Goal: Task Accomplishment & Management: Manage account settings

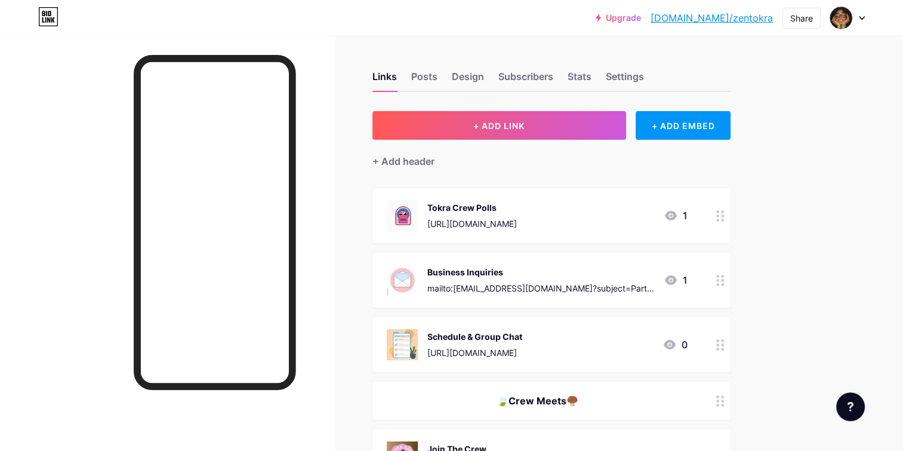
click at [517, 212] on div "Tokra Crew Polls [URL][DOMAIN_NAME]" at bounding box center [472, 215] width 90 height 31
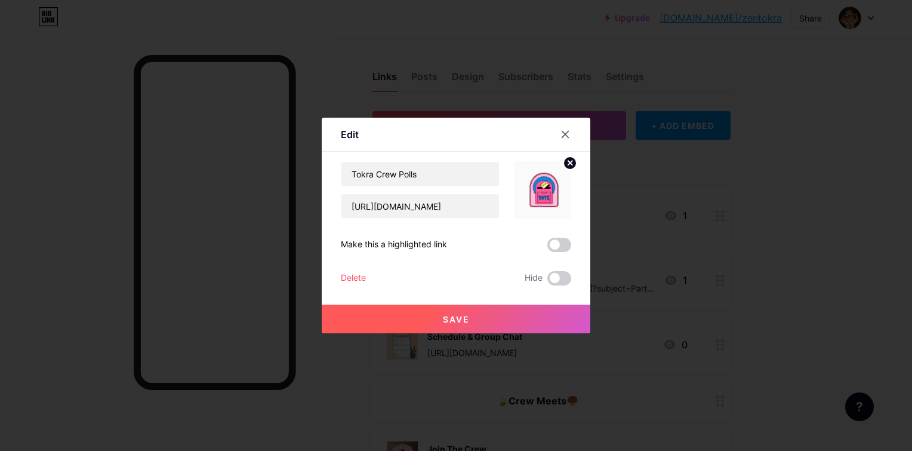
click at [356, 277] on div "Delete" at bounding box center [353, 278] width 25 height 14
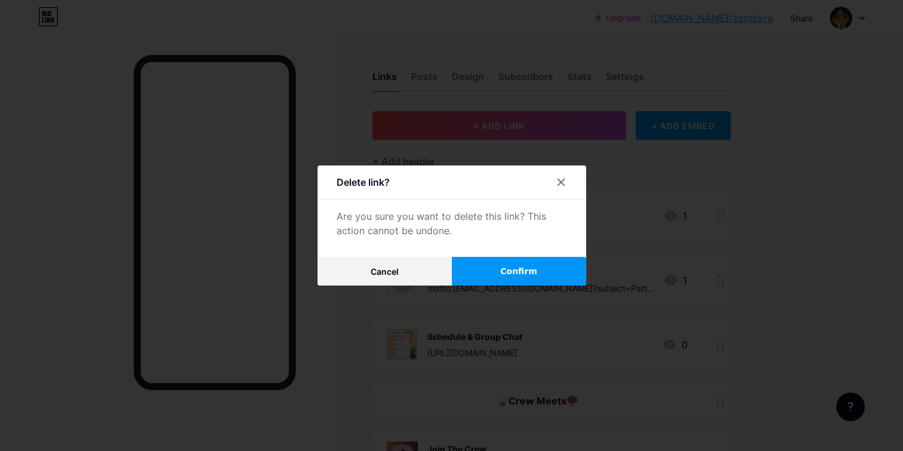
click at [495, 279] on button "Confirm" at bounding box center [519, 271] width 134 height 29
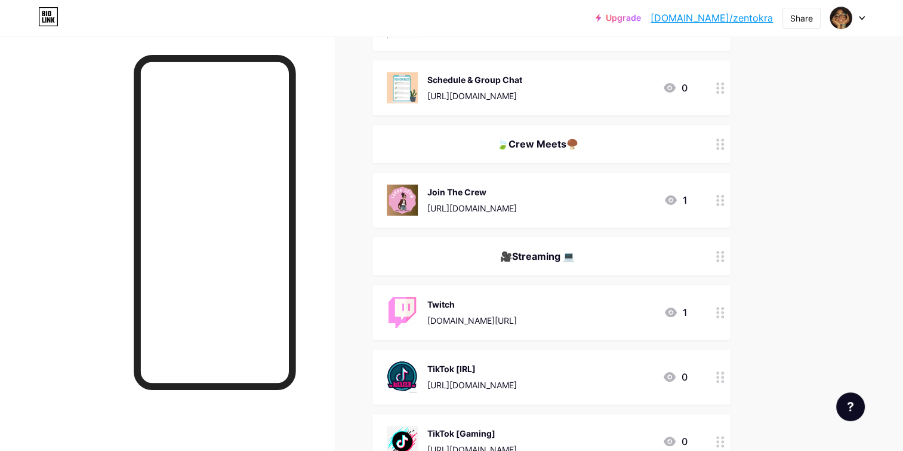
scroll to position [196, 0]
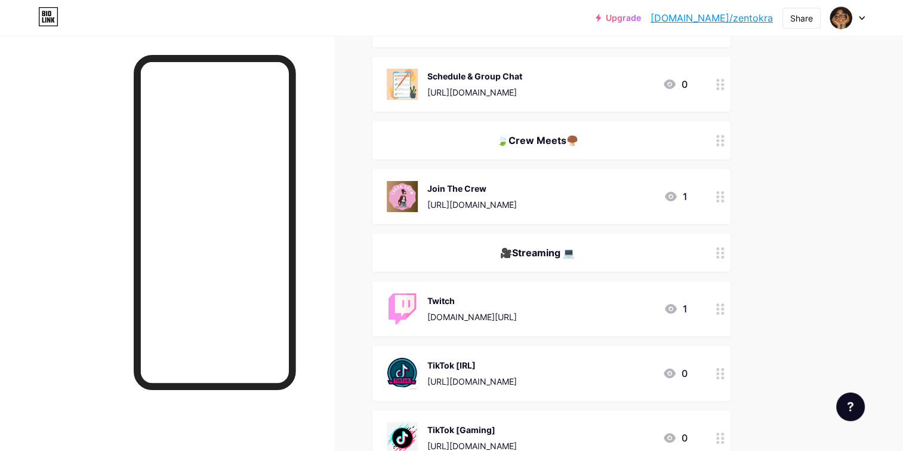
click at [620, 188] on div "Join The Crew [URL][DOMAIN_NAME] 1" at bounding box center [537, 196] width 301 height 31
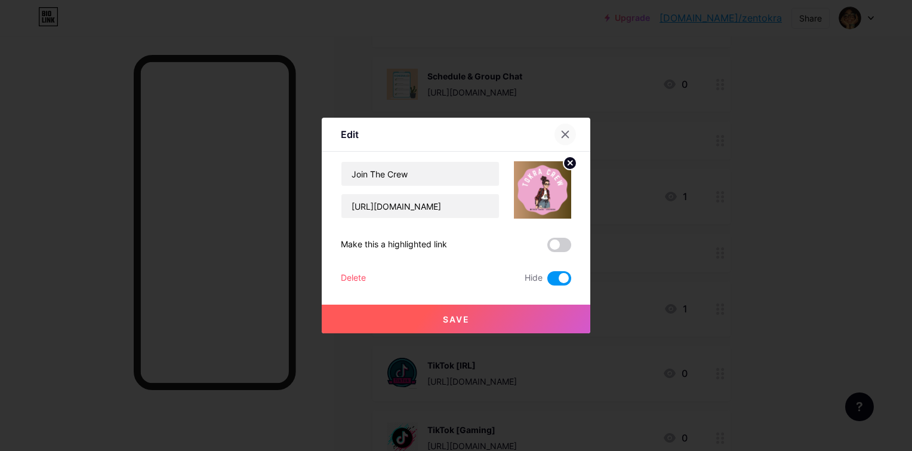
click at [566, 141] on div at bounding box center [564, 134] width 21 height 21
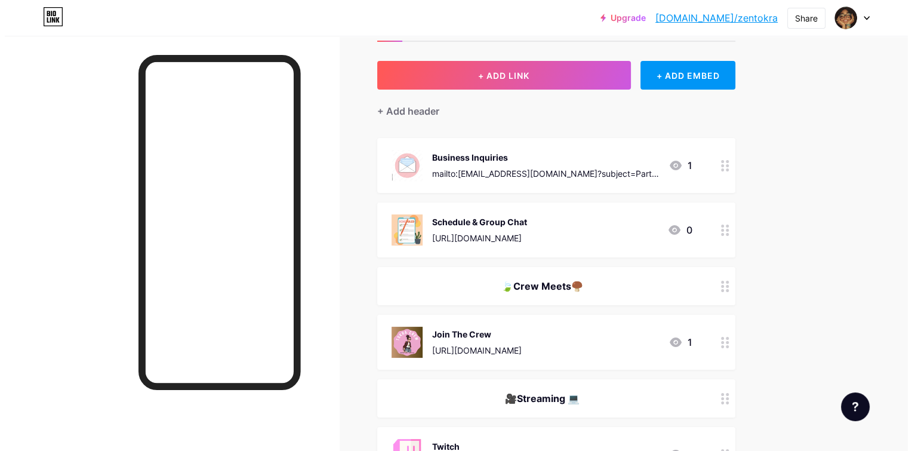
scroll to position [47, 0]
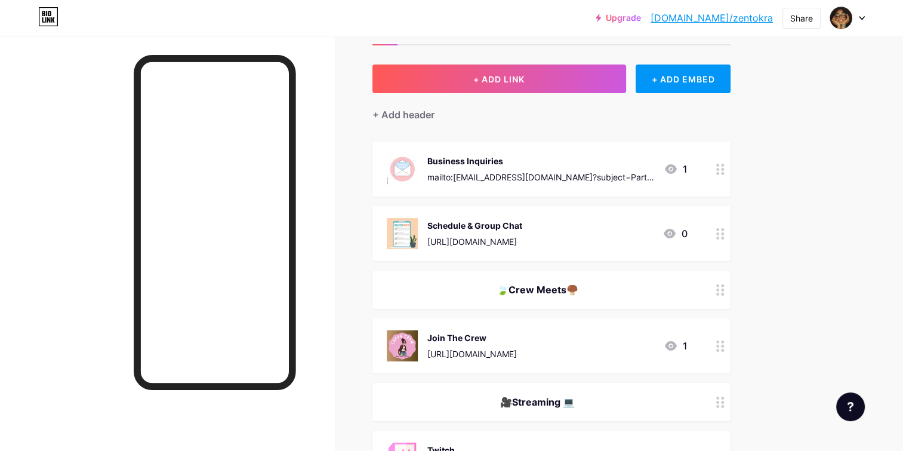
click at [563, 180] on div "mailto:[EMAIL_ADDRESS][DOMAIN_NAME]?subject=Partnership%20Inquiry" at bounding box center [540, 177] width 227 height 13
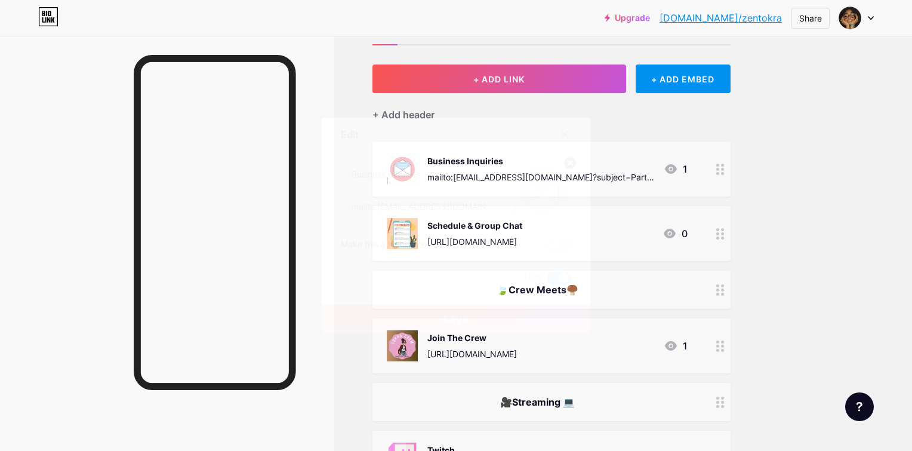
click at [365, 277] on div "Delete" at bounding box center [353, 278] width 25 height 14
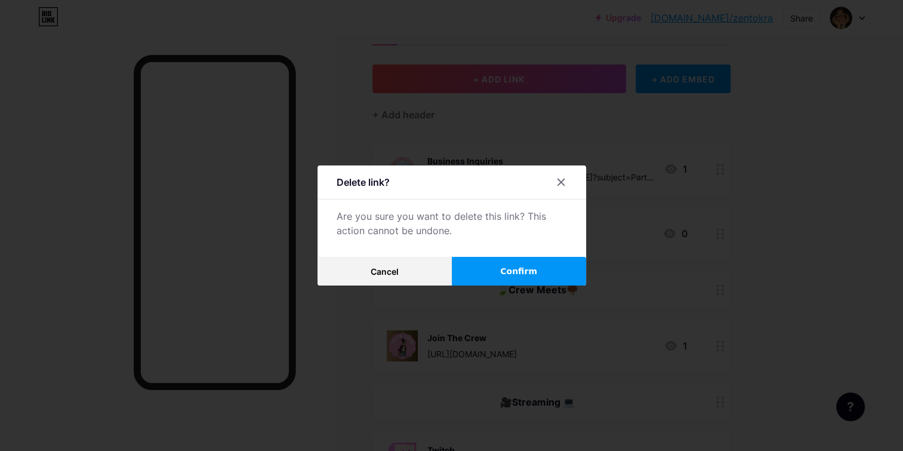
click at [497, 272] on button "Confirm" at bounding box center [519, 271] width 134 height 29
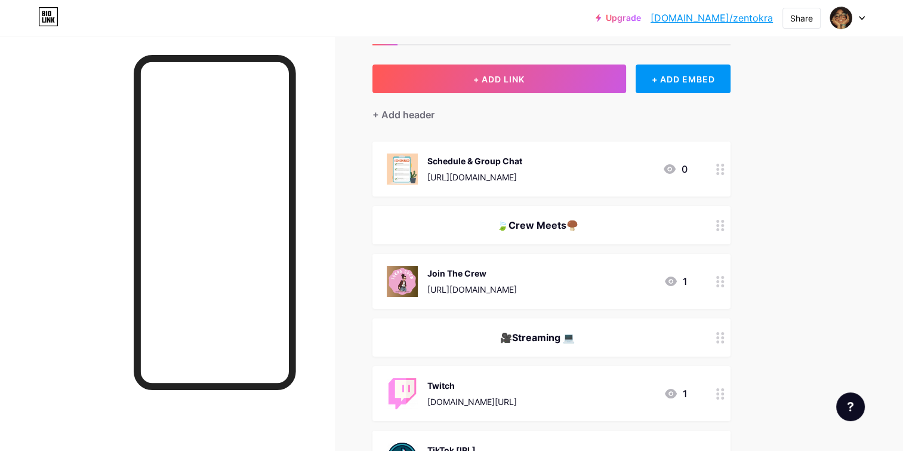
click at [522, 174] on div "[URL][DOMAIN_NAME]" at bounding box center [474, 177] width 95 height 13
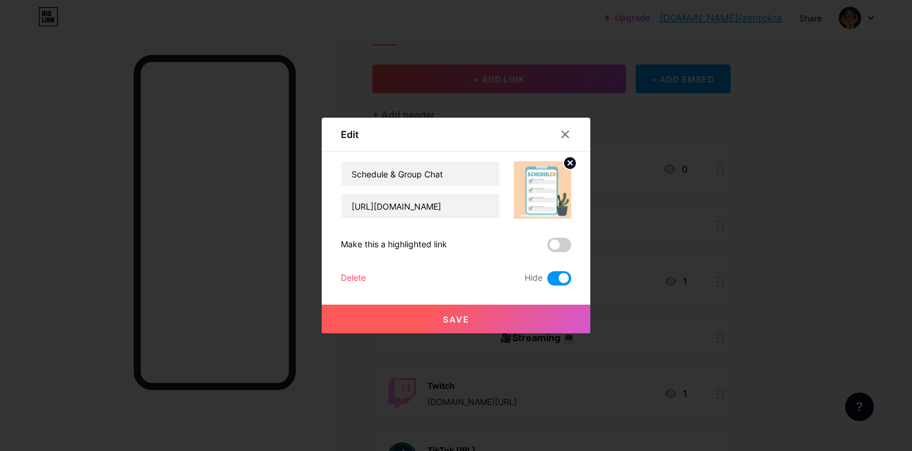
click at [346, 277] on div "Delete" at bounding box center [353, 278] width 25 height 14
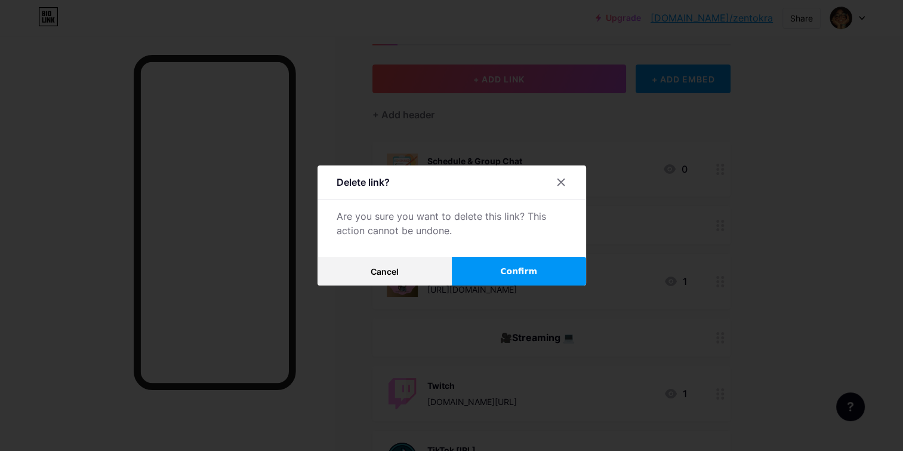
click at [525, 267] on span "Confirm" at bounding box center [518, 271] width 37 height 13
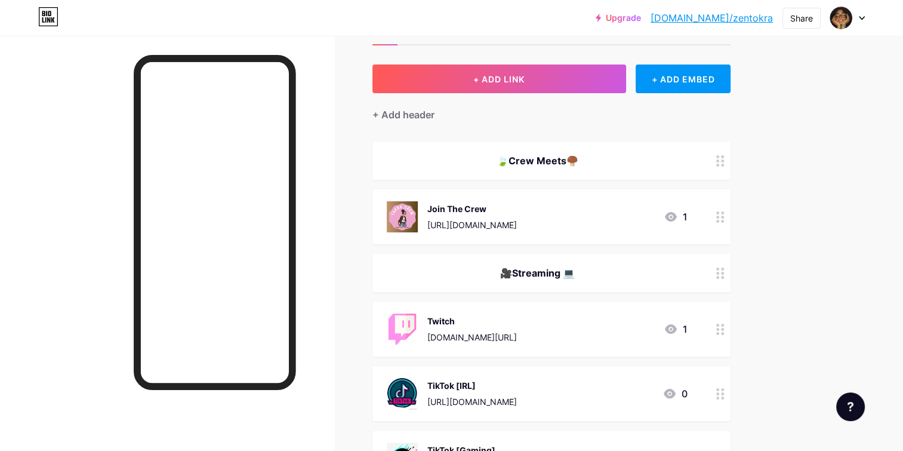
click at [626, 146] on div "🍃Crew Meets🍄‍🟫" at bounding box center [551, 160] width 358 height 38
